Goal: Book appointment/travel/reservation

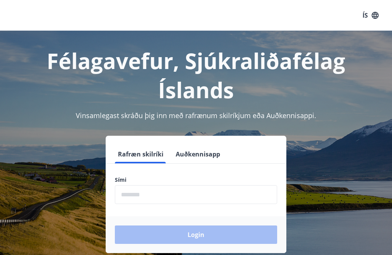
click at [199, 196] on input "phone" at bounding box center [196, 194] width 162 height 19
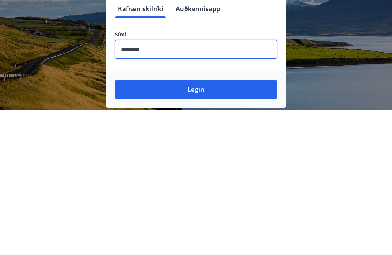
type input "********"
click at [237, 225] on button "Login" at bounding box center [196, 234] width 162 height 18
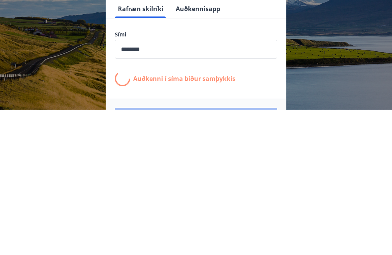
scroll to position [119, 0]
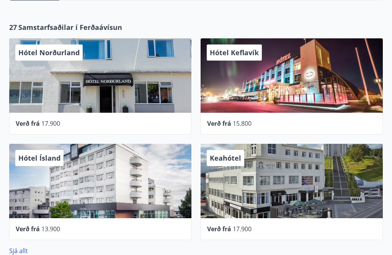
scroll to position [298, 0]
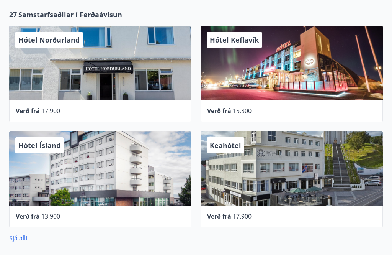
click at [250, 216] on span "17.900" at bounding box center [242, 216] width 19 height 8
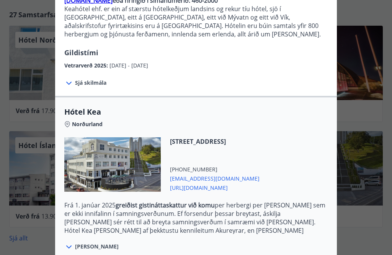
scroll to position [96, 0]
click at [67, 87] on icon at bounding box center [68, 82] width 9 height 9
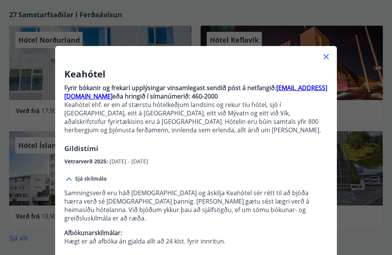
scroll to position [0, 0]
click at [325, 61] on icon at bounding box center [326, 56] width 9 height 9
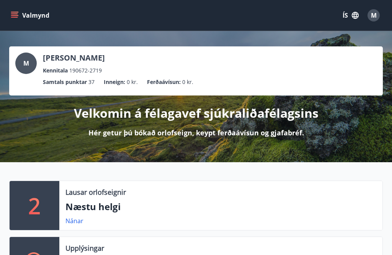
scroll to position [3, 0]
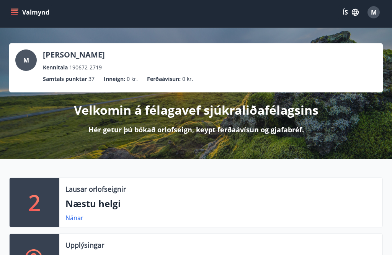
click at [17, 17] on button "Valmynd" at bounding box center [30, 12] width 43 height 14
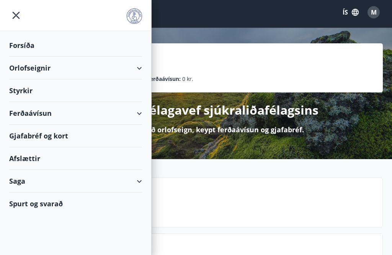
click at [134, 70] on div "Orlofseignir" at bounding box center [75, 68] width 133 height 23
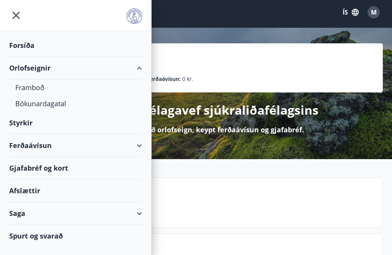
click at [134, 73] on div "Orlofseignir" at bounding box center [75, 68] width 133 height 23
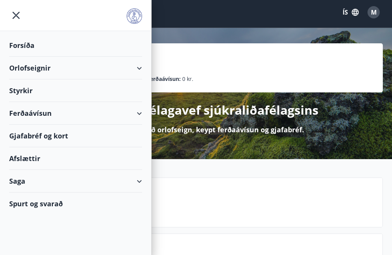
click at [26, 165] on div "Afslættir" at bounding box center [75, 158] width 133 height 23
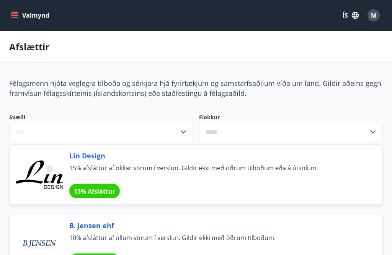
click at [17, 20] on button "Valmynd" at bounding box center [30, 15] width 43 height 14
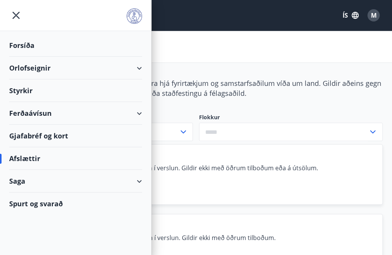
click at [101, 71] on div "Orlofseignir" at bounding box center [75, 68] width 133 height 23
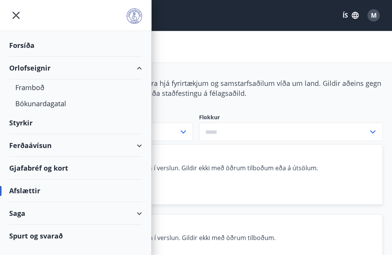
click at [39, 91] on div "Framboð" at bounding box center [75, 87] width 121 height 16
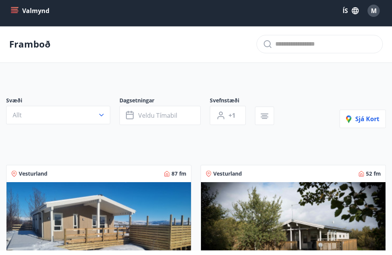
scroll to position [5, 0]
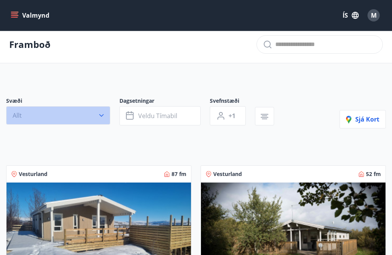
click at [104, 115] on icon "button" at bounding box center [102, 115] width 8 height 8
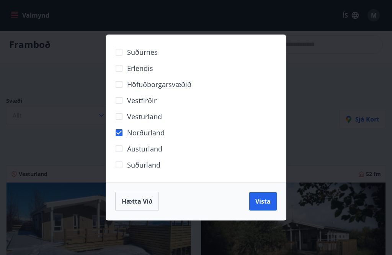
click at [267, 205] on span "Vista" at bounding box center [262, 201] width 15 height 8
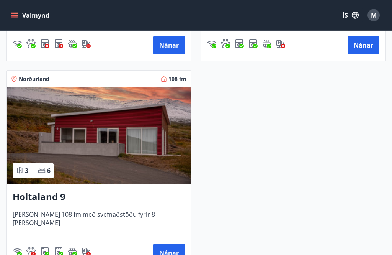
click at [177, 254] on button "Nánar" at bounding box center [169, 253] width 32 height 18
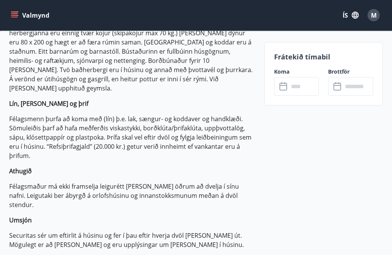
scroll to position [276, 0]
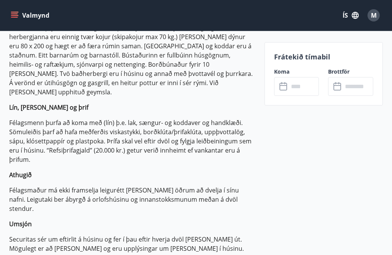
click at [290, 89] on input "text" at bounding box center [304, 86] width 31 height 19
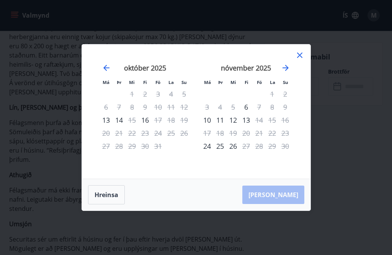
click at [286, 72] on icon "Move forward to switch to the next month." at bounding box center [285, 67] width 9 height 9
click at [284, 72] on icon "Move forward to switch to the next month." at bounding box center [285, 67] width 9 height 9
click at [277, 126] on div "14" at bounding box center [272, 119] width 13 height 13
click at [289, 126] on div "15" at bounding box center [285, 119] width 13 height 13
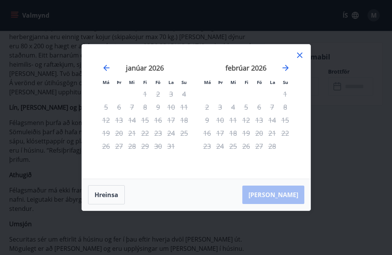
click at [298, 60] on icon at bounding box center [299, 55] width 9 height 9
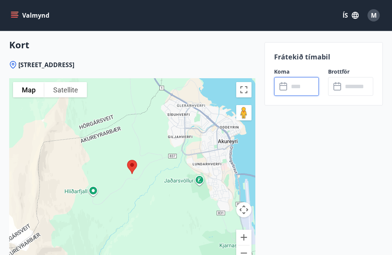
scroll to position [1405, 0]
